Goal: Task Accomplishment & Management: Use online tool/utility

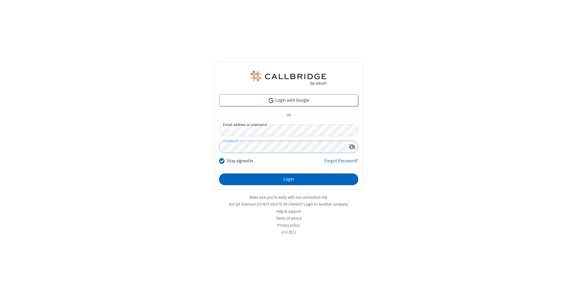
click at [288, 180] on button "Login" at bounding box center [288, 180] width 139 height 12
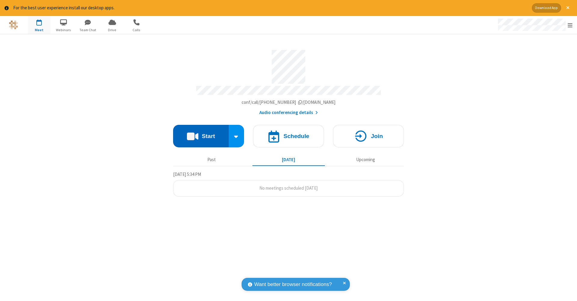
click at [201, 133] on button "Start" at bounding box center [201, 136] width 56 height 23
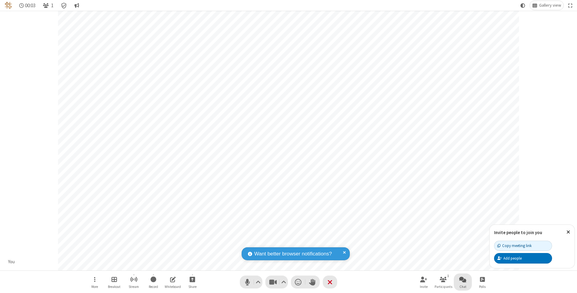
click at [462, 279] on span "Open chat" at bounding box center [462, 279] width 7 height 8
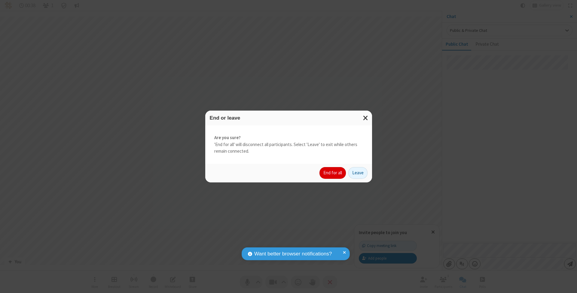
click at [333, 172] on button "End for all" at bounding box center [332, 173] width 26 height 12
